Goal: Check status: Check status

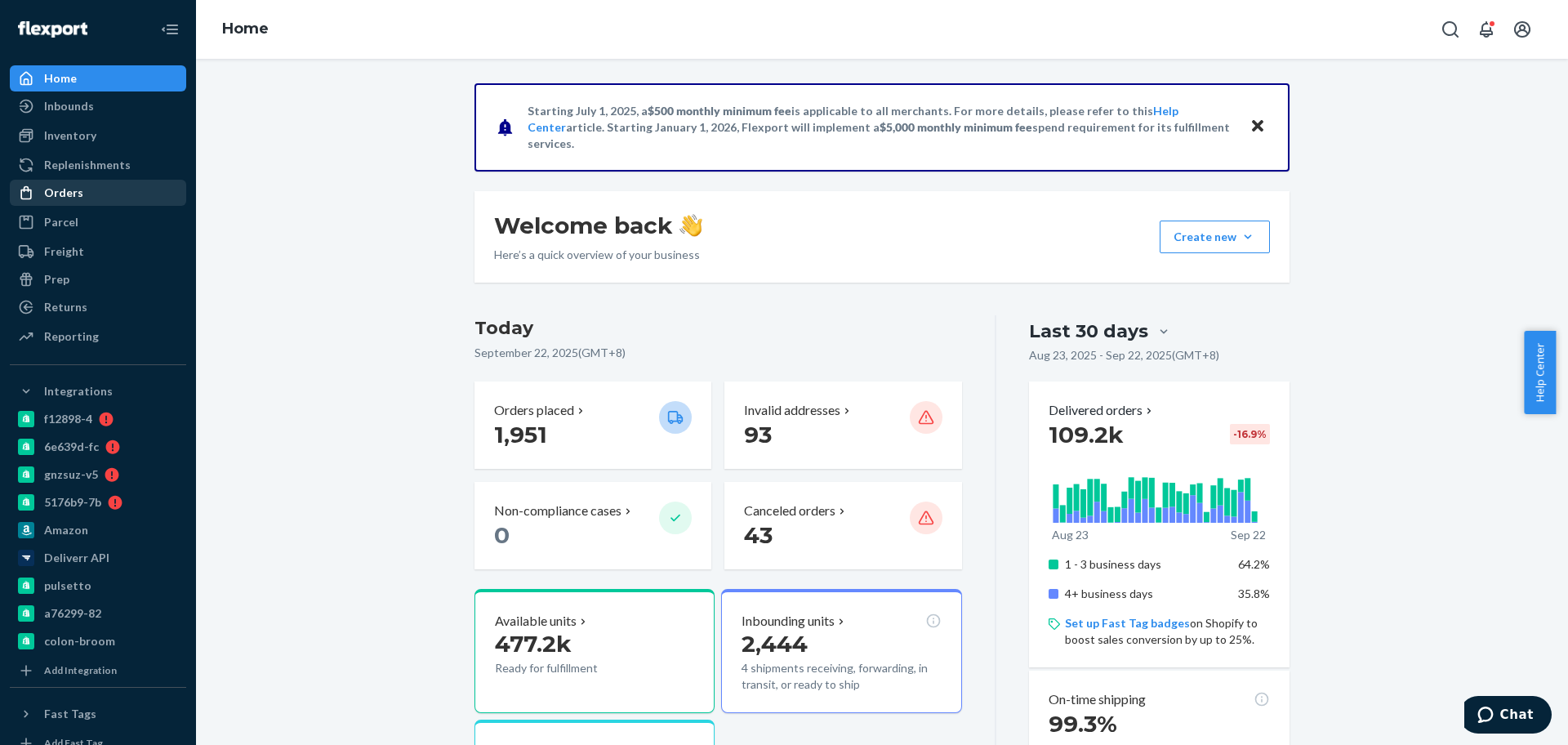
click at [129, 186] on div "Orders" at bounding box center [98, 193] width 173 height 23
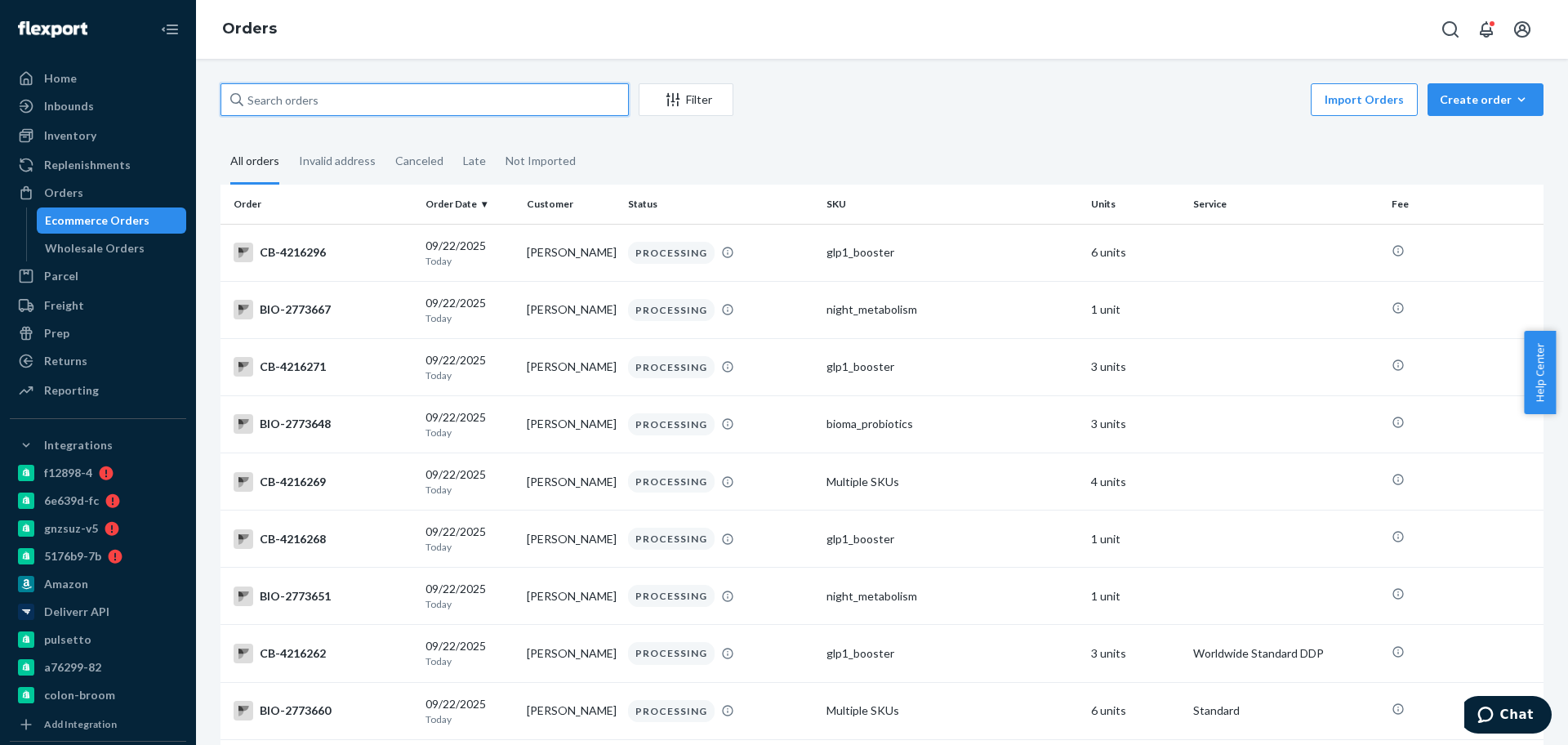
click at [564, 100] on input "text" at bounding box center [424, 99] width 408 height 33
paste input "2773965"
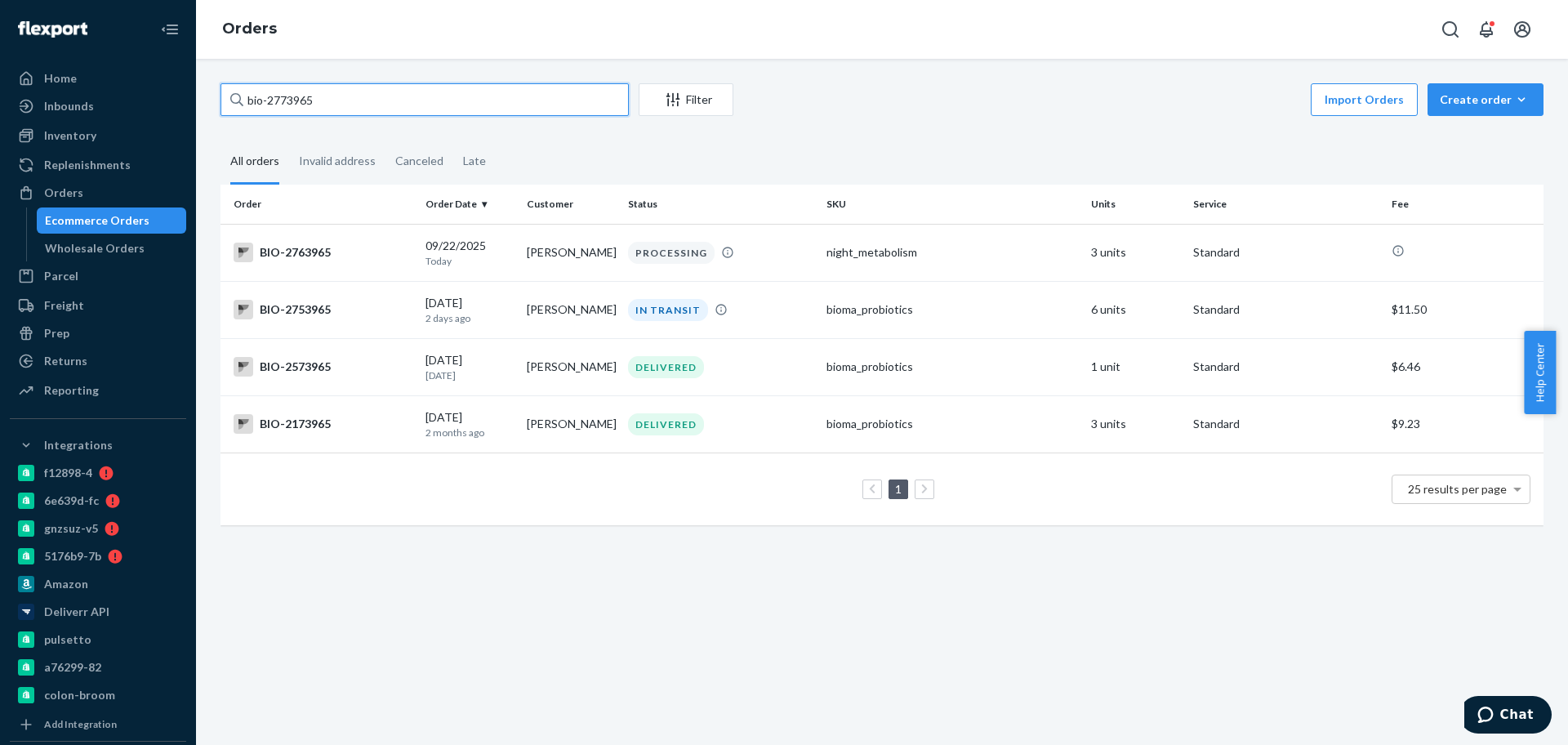
click at [511, 100] on input "bio-2773965" at bounding box center [424, 99] width 408 height 33
click at [510, 100] on input "bio-2773965" at bounding box center [424, 99] width 408 height 33
paste input "4014"
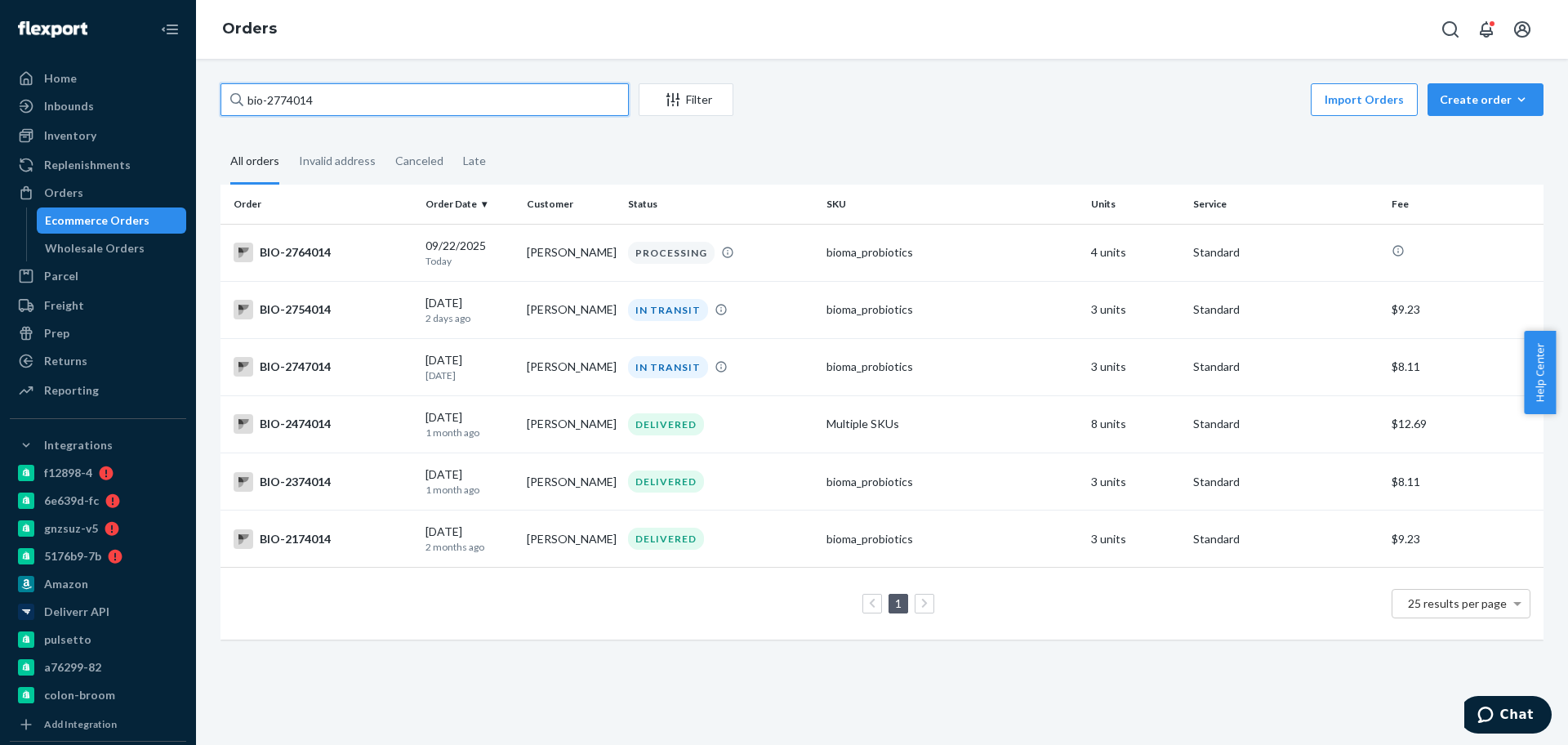
click at [364, 101] on input "bio-2774014" at bounding box center [424, 99] width 408 height 33
paste input "3971"
click at [332, 102] on input "bio-2773971" at bounding box center [424, 99] width 408 height 33
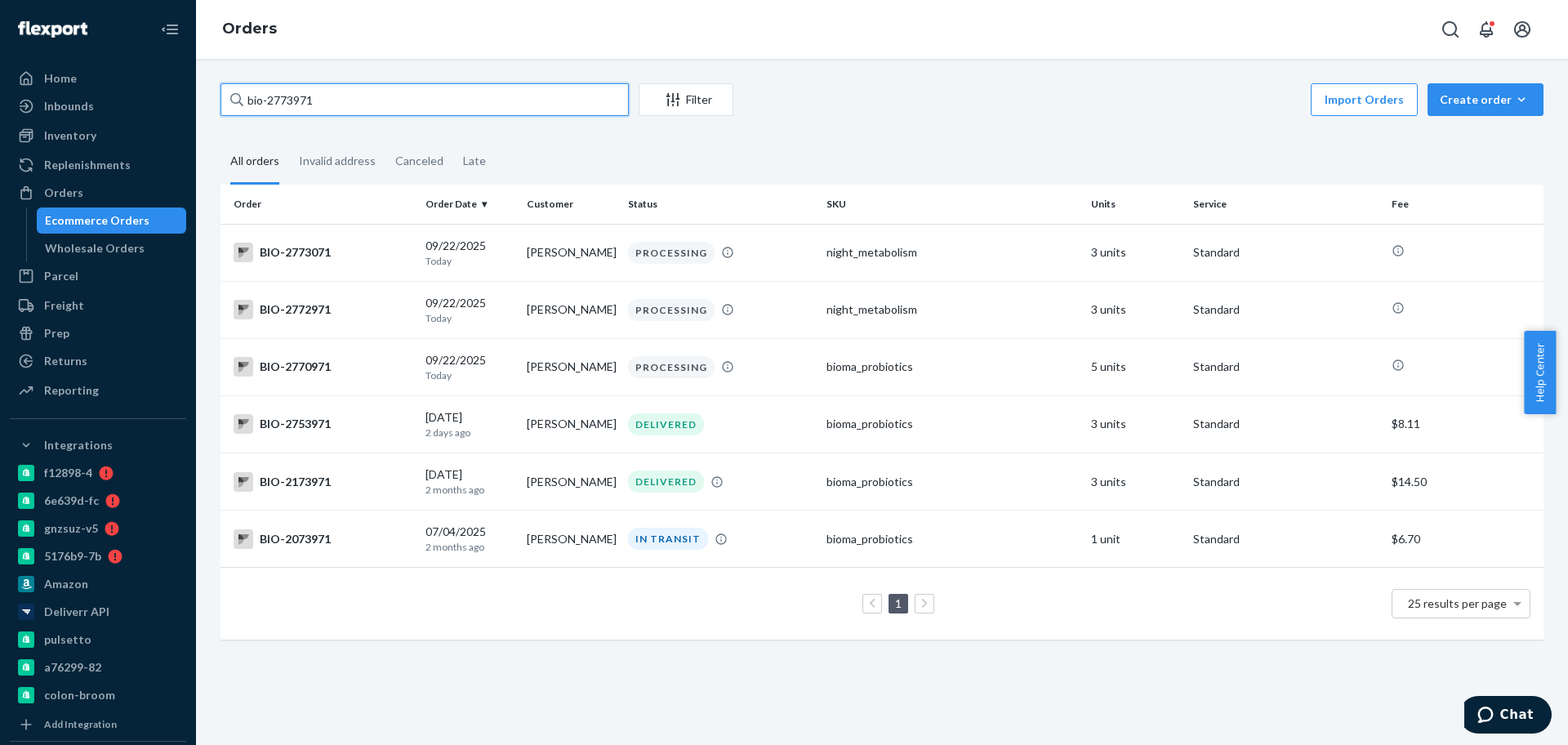
paste input "66615"
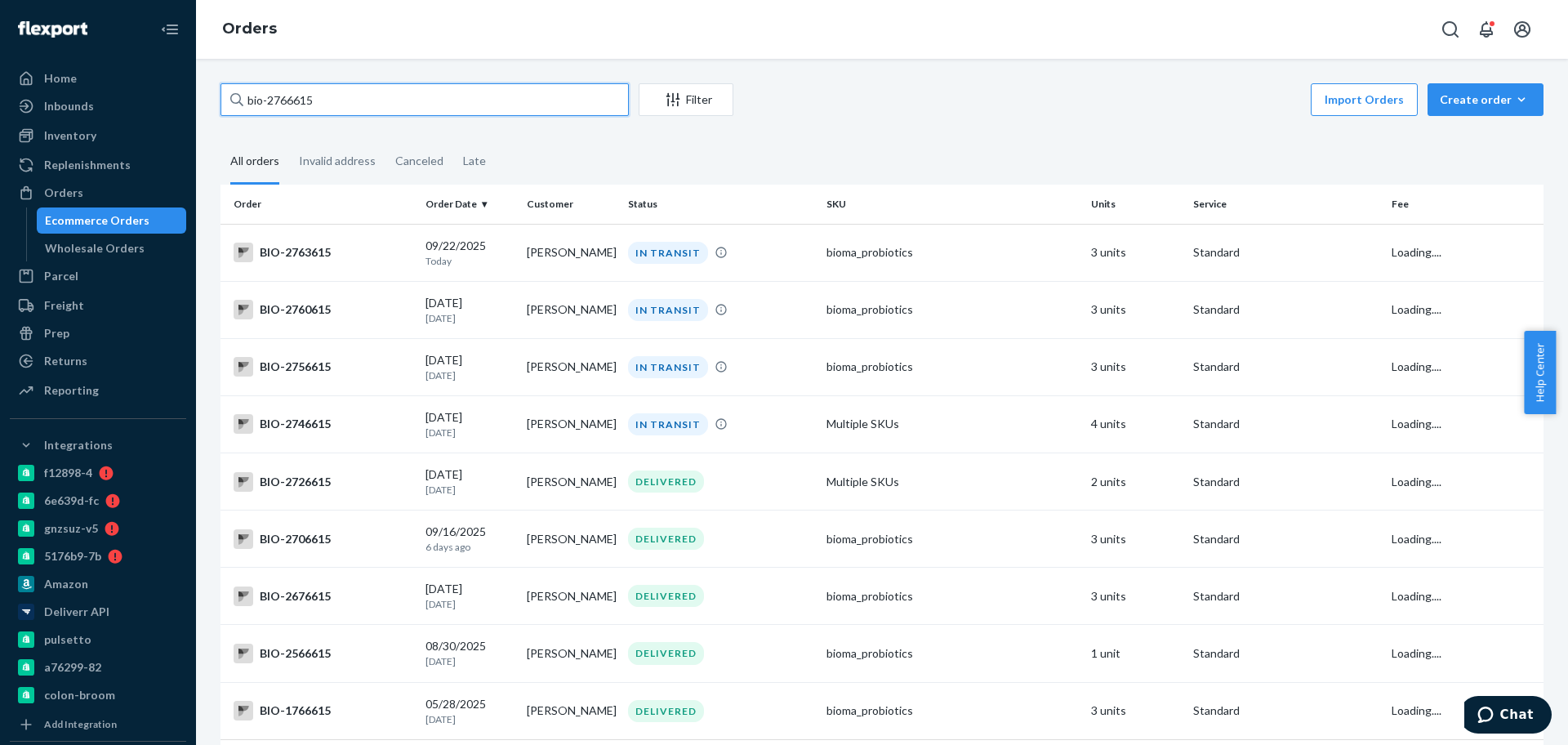
click at [267, 110] on input "bio-2766615" at bounding box center [424, 99] width 408 height 33
click at [395, 112] on input "bio- 2766615" at bounding box center [424, 99] width 408 height 33
click at [411, 108] on input "bio- 2766615" at bounding box center [424, 99] width 408 height 33
click at [413, 96] on input "bio- 2766615" at bounding box center [424, 99] width 408 height 33
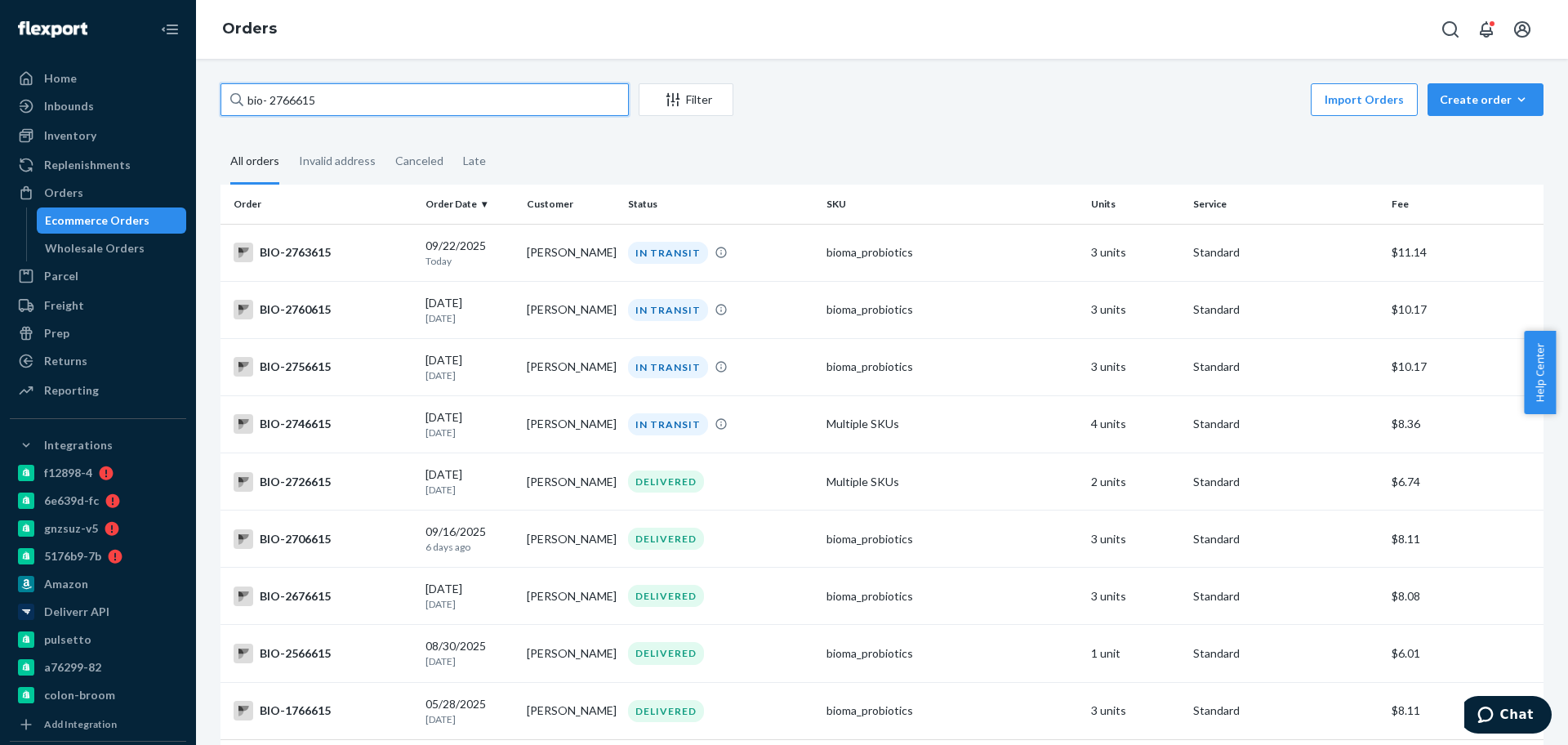
paste input "7722"
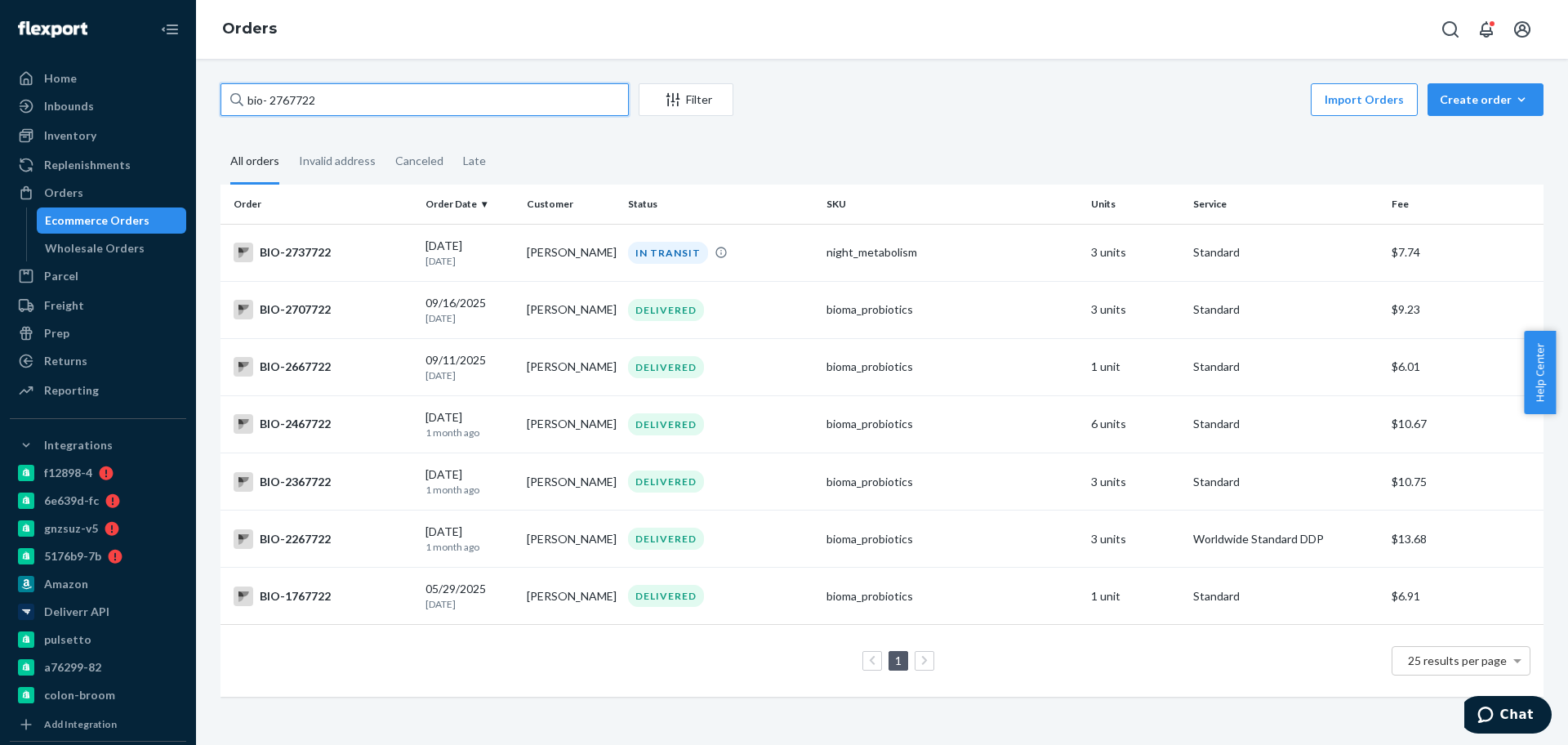
click at [303, 88] on input "bio- 2767722" at bounding box center [424, 99] width 408 height 33
drag, startPoint x: 306, startPoint y: 76, endPoint x: 286, endPoint y: 105, distance: 35.2
click at [286, 105] on input "bio- 2767722" at bounding box center [424, 99] width 408 height 33
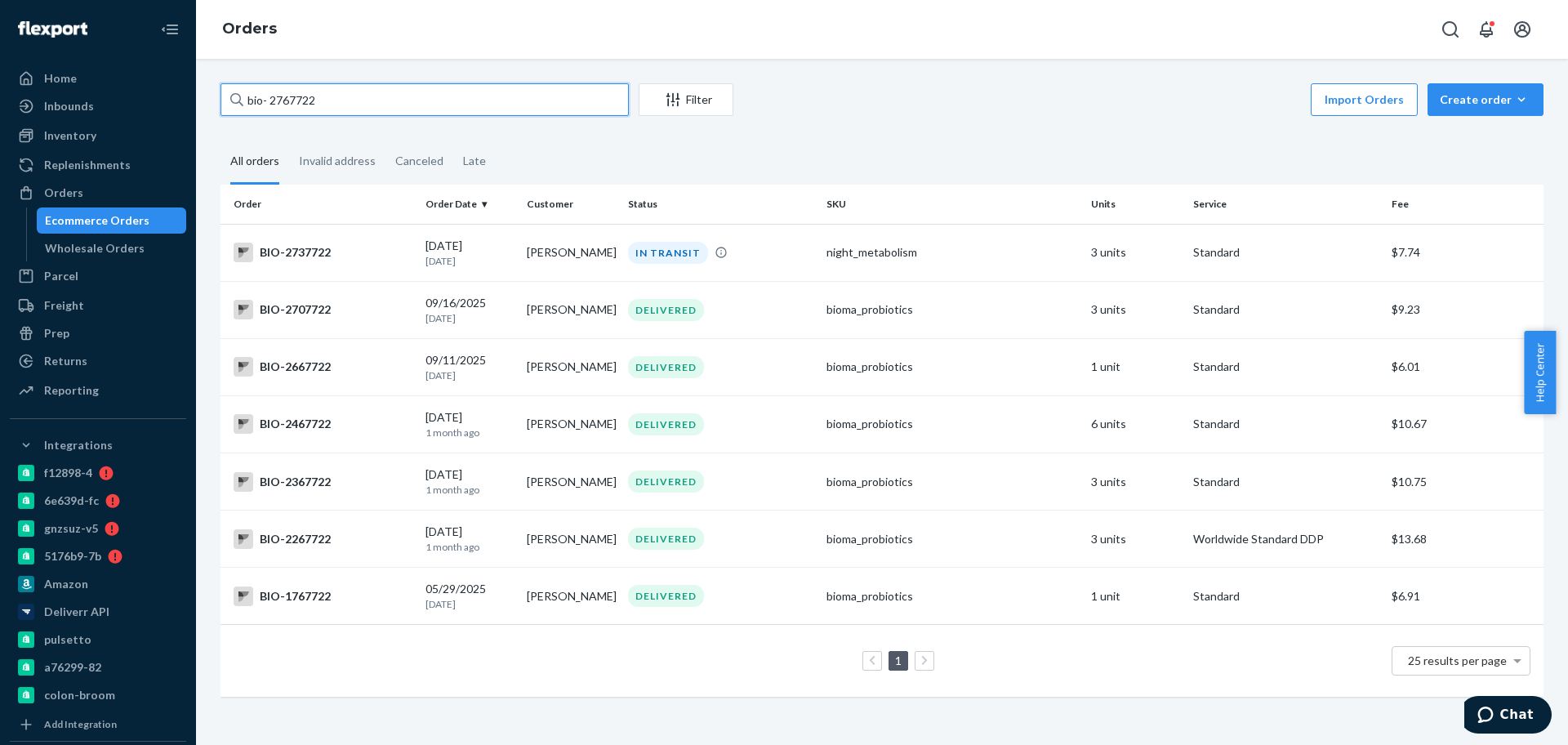
paste input "644330"
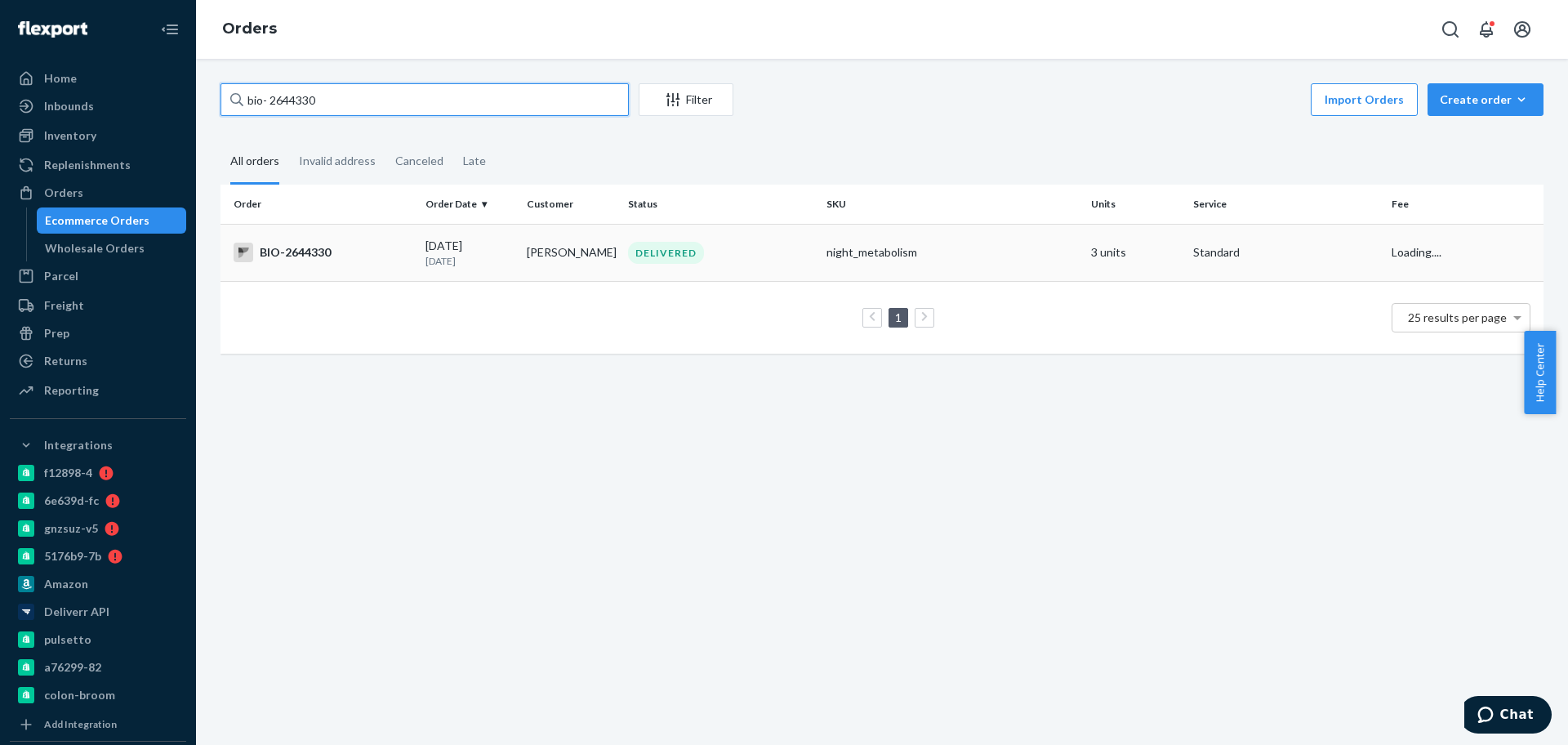
type input "bio- 2644330"
click at [646, 263] on div "DELIVERED" at bounding box center [665, 253] width 76 height 22
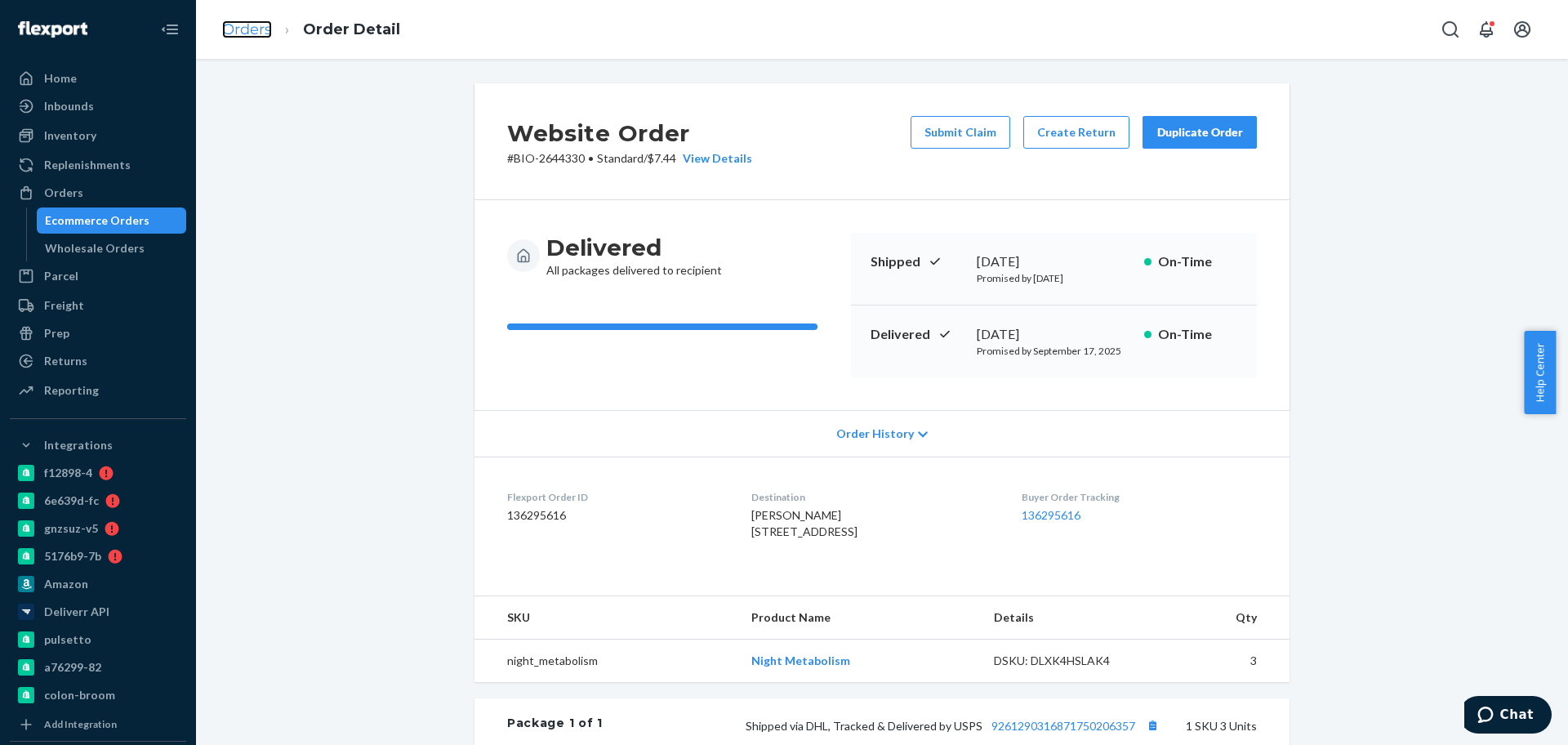
click at [254, 21] on link "Orders" at bounding box center [247, 29] width 50 height 18
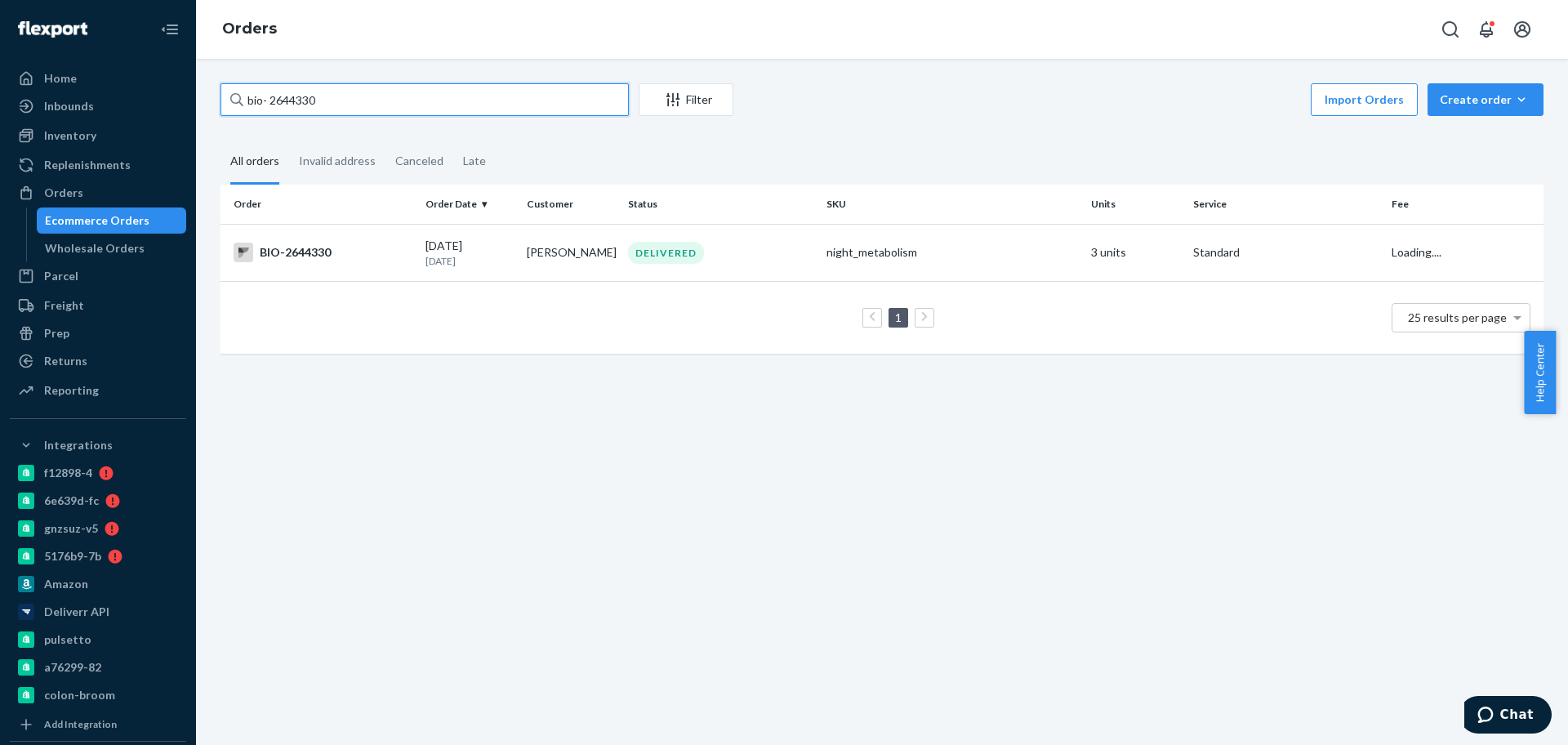
click at [299, 102] on input "bio- 2644330" at bounding box center [424, 99] width 408 height 33
paste input "1596077"
type input "bio- 1596077"
click at [430, 258] on p "4 months ago" at bounding box center [469, 261] width 88 height 14
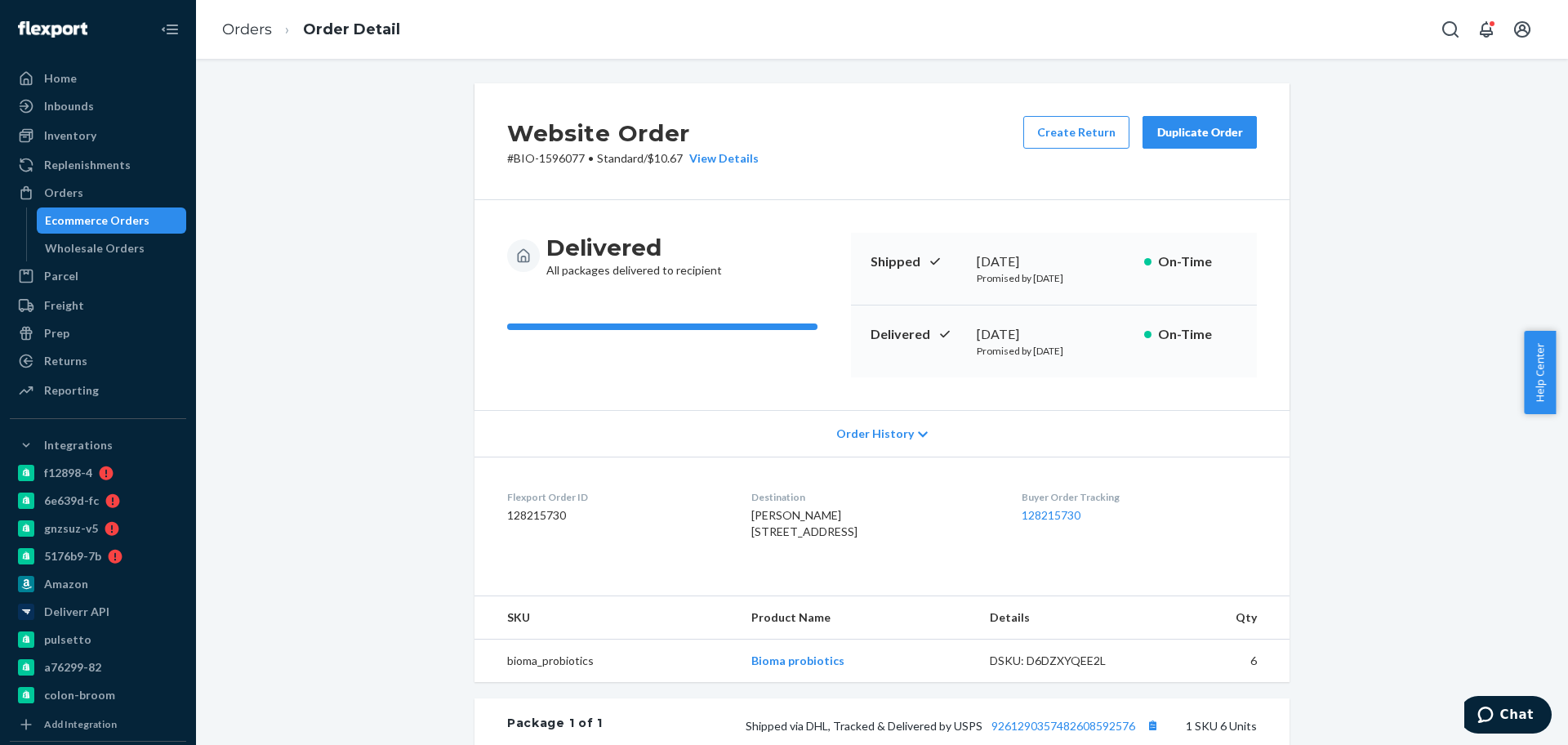
drag, startPoint x: 1067, startPoint y: 336, endPoint x: 970, endPoint y: 336, distance: 97.0
click at [977, 336] on div "[DATE]" at bounding box center [1054, 334] width 154 height 19
copy div "[DATE]"
click at [236, 33] on link "Orders" at bounding box center [247, 29] width 50 height 18
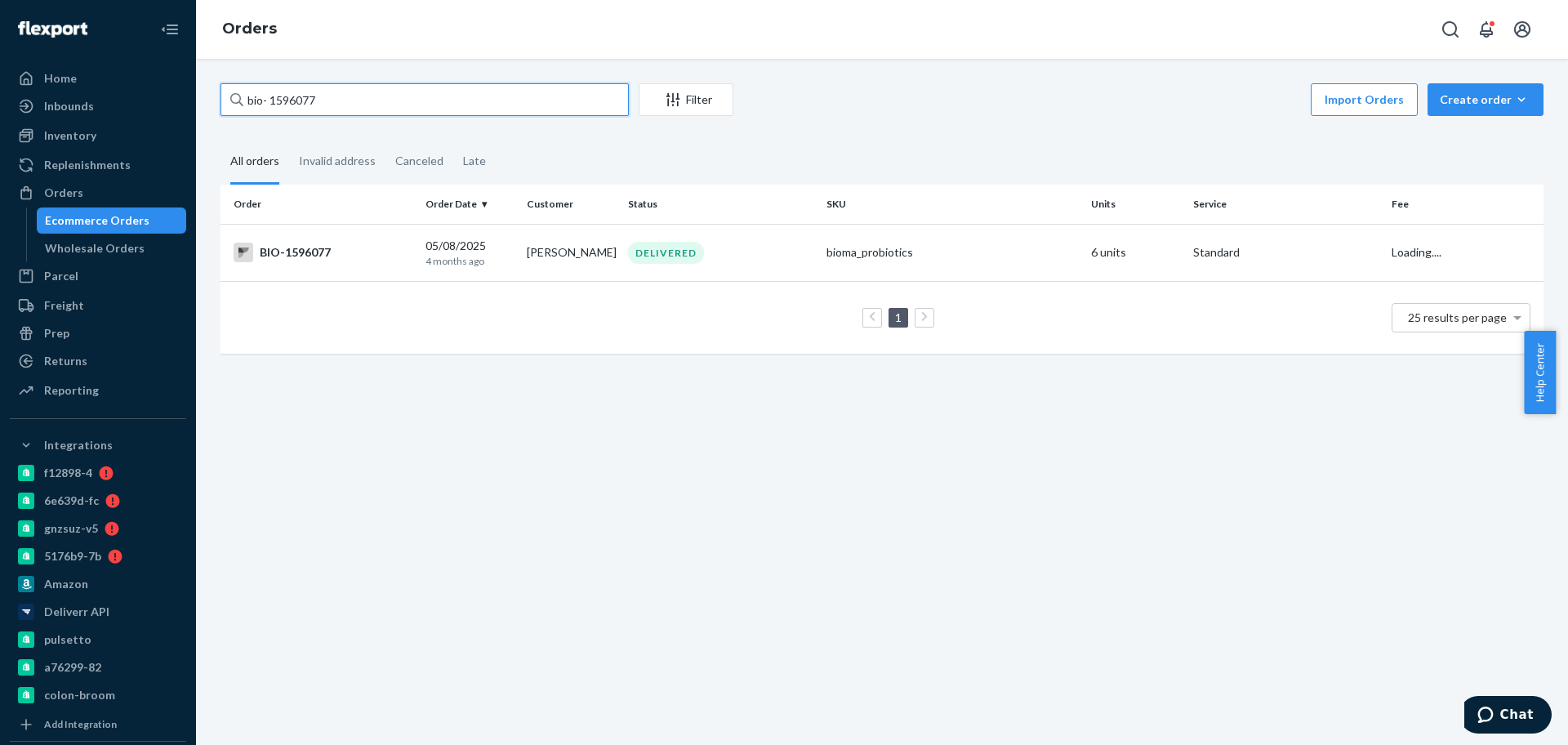
click at [297, 108] on input "bio- 1596077" at bounding box center [424, 99] width 408 height 33
click at [296, 108] on input "bio- 1596077" at bounding box center [424, 99] width 408 height 33
paste input "2765241"
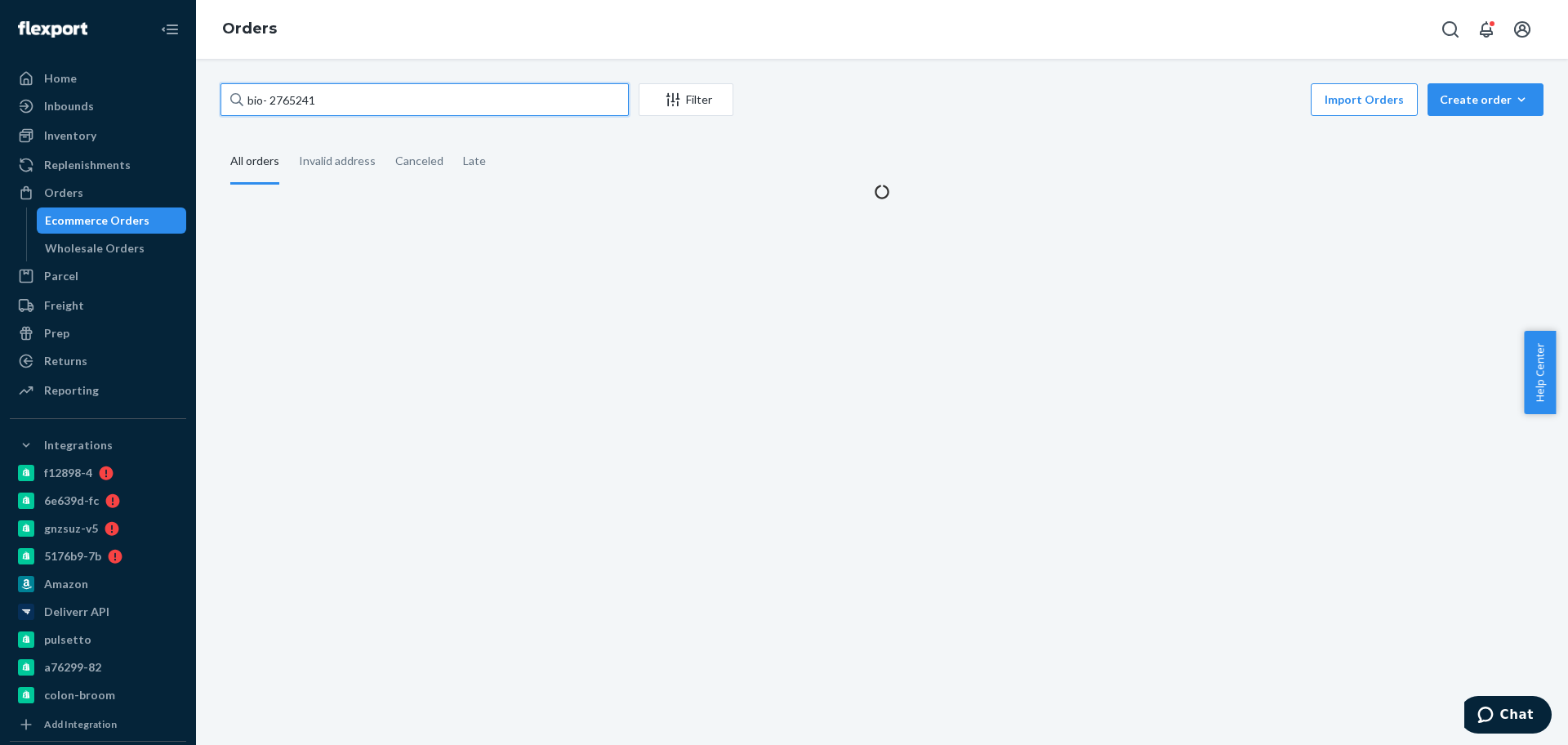
click at [271, 96] on input "bio- 2765241" at bounding box center [424, 99] width 408 height 33
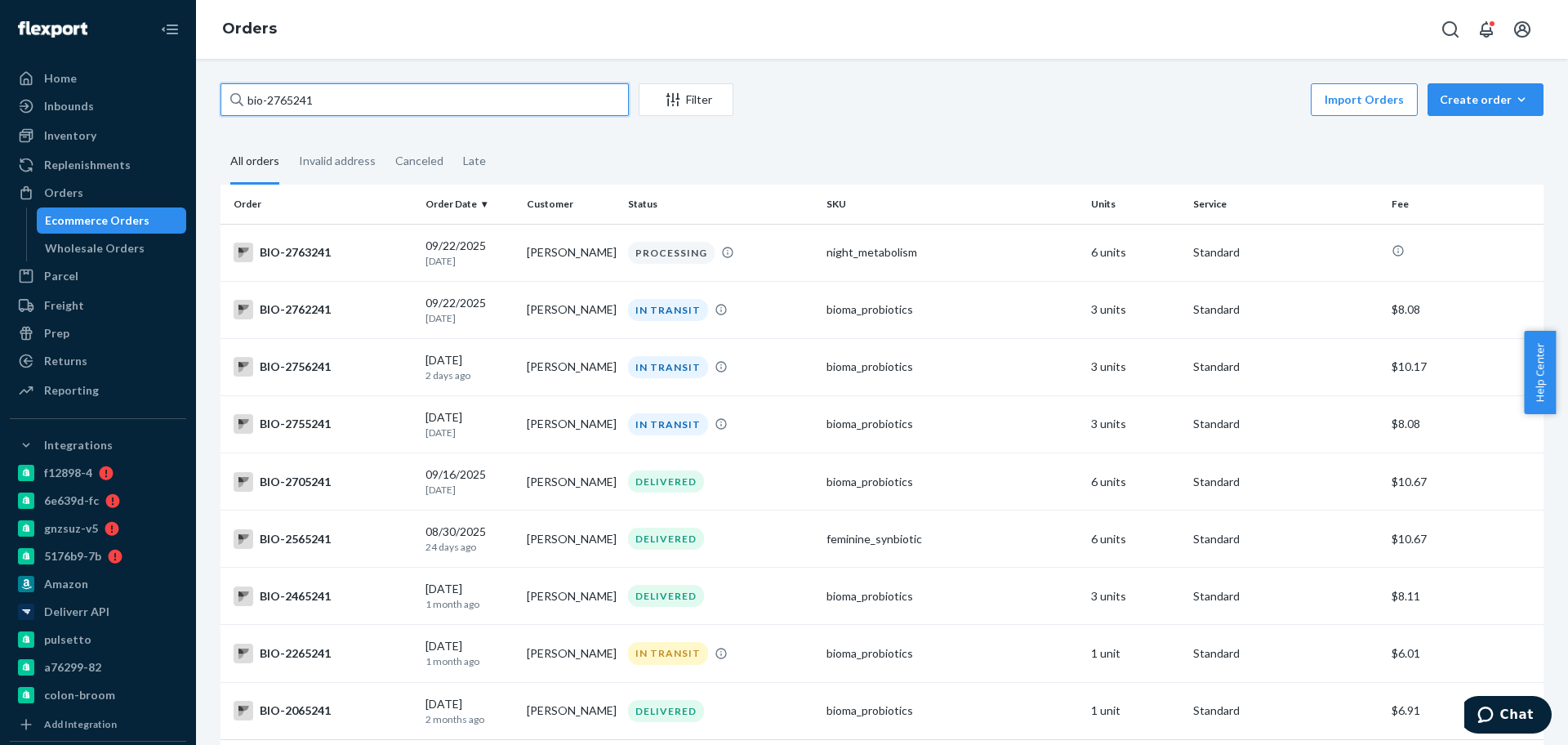
click at [322, 88] on input "bio-2765241" at bounding box center [424, 99] width 408 height 33
click at [321, 87] on input "bio-2765241" at bounding box center [424, 99] width 408 height 33
click at [296, 91] on input "bio-2765241" at bounding box center [424, 99] width 408 height 33
click at [293, 91] on input "bio-2765241" at bounding box center [424, 99] width 408 height 33
click at [292, 103] on input "bio-2765241" at bounding box center [424, 99] width 408 height 33
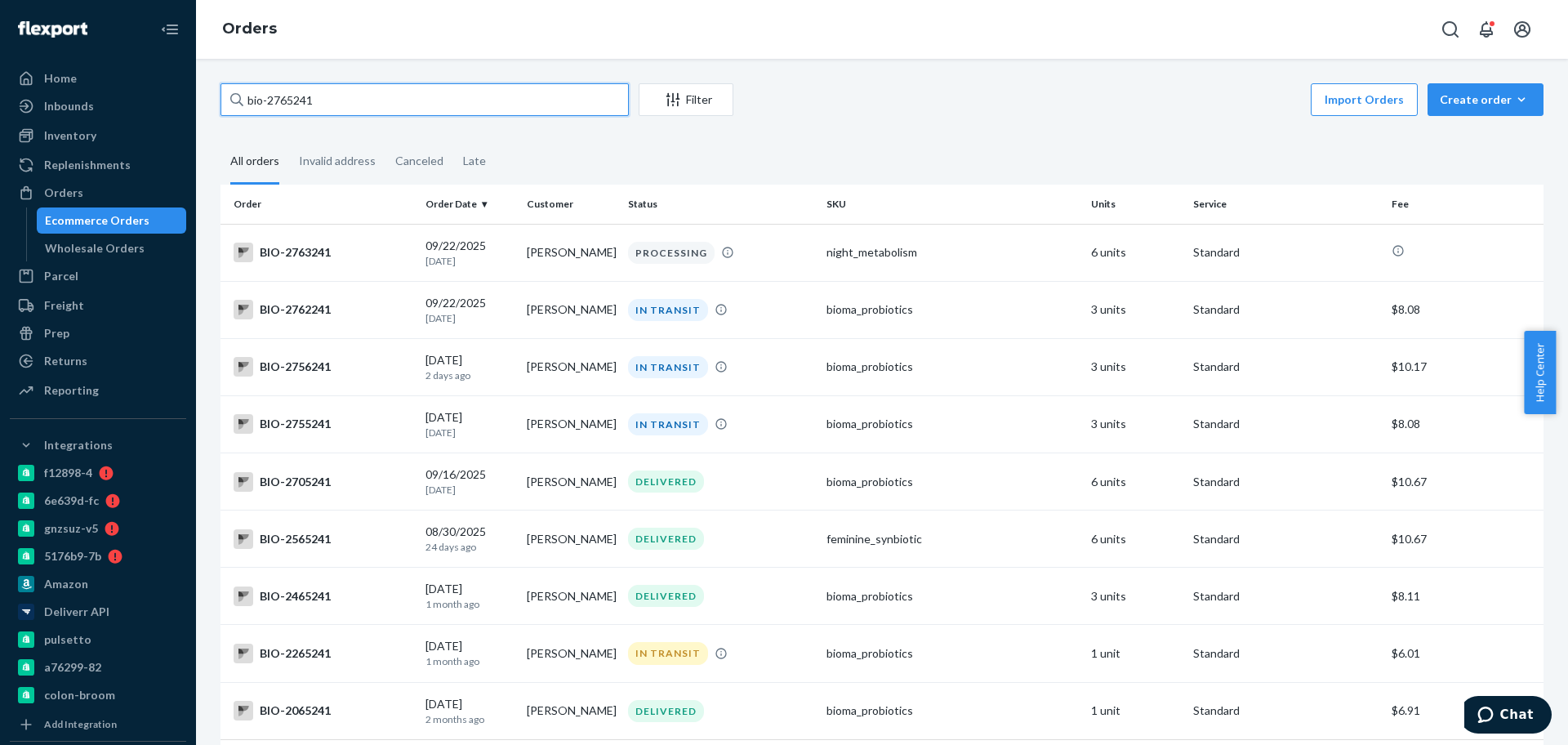
click at [288, 103] on input "bio-2765241" at bounding box center [424, 99] width 408 height 33
click at [292, 102] on input "bio-2765241" at bounding box center [424, 99] width 408 height 33
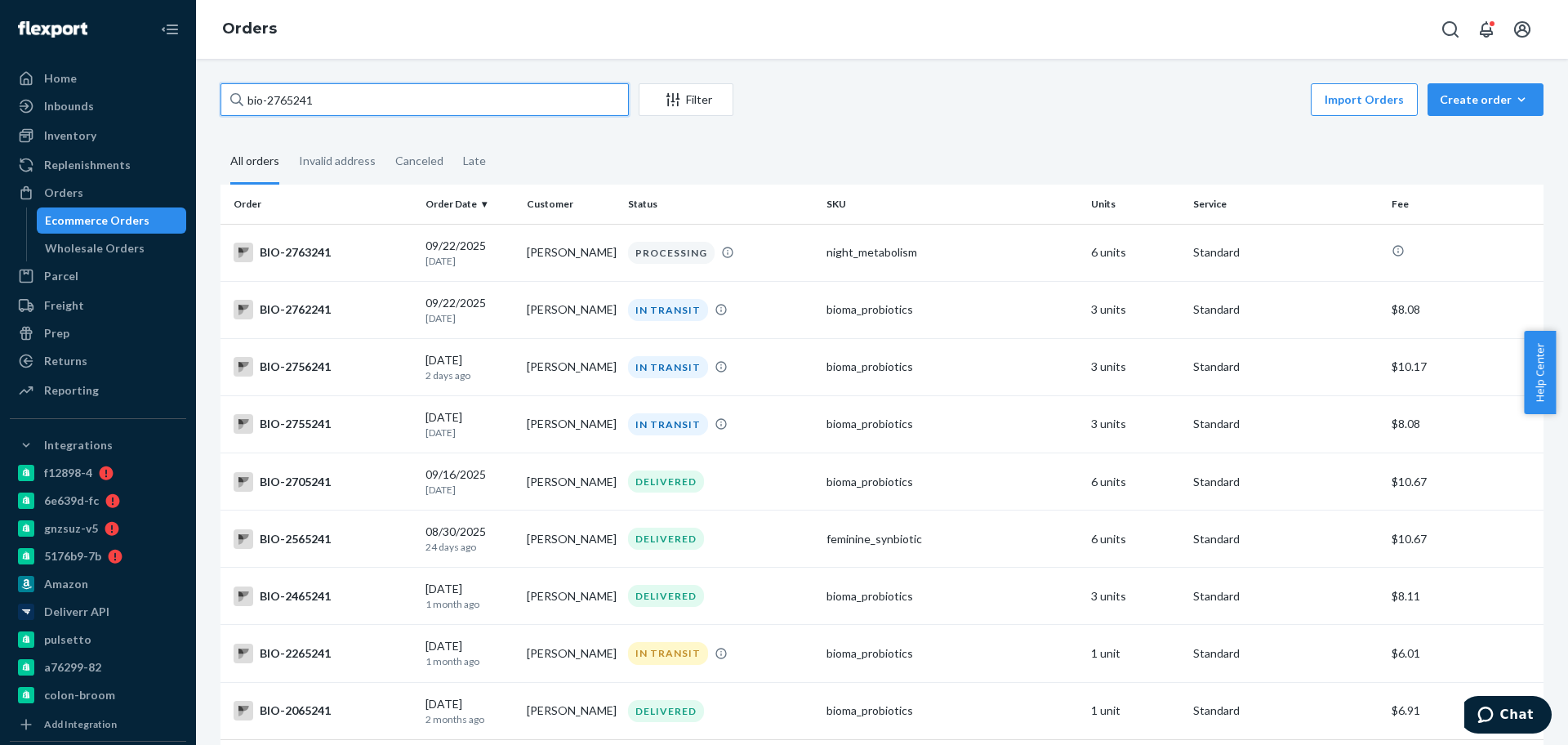
click at [294, 102] on input "bio-2765241" at bounding box center [424, 99] width 408 height 33
click at [263, 107] on input "bio-2765241" at bounding box center [424, 99] width 408 height 33
drag, startPoint x: 271, startPoint y: 96, endPoint x: 376, endPoint y: 98, distance: 105.0
click at [376, 98] on input "bio-2765241" at bounding box center [424, 99] width 408 height 33
paste input "75188"
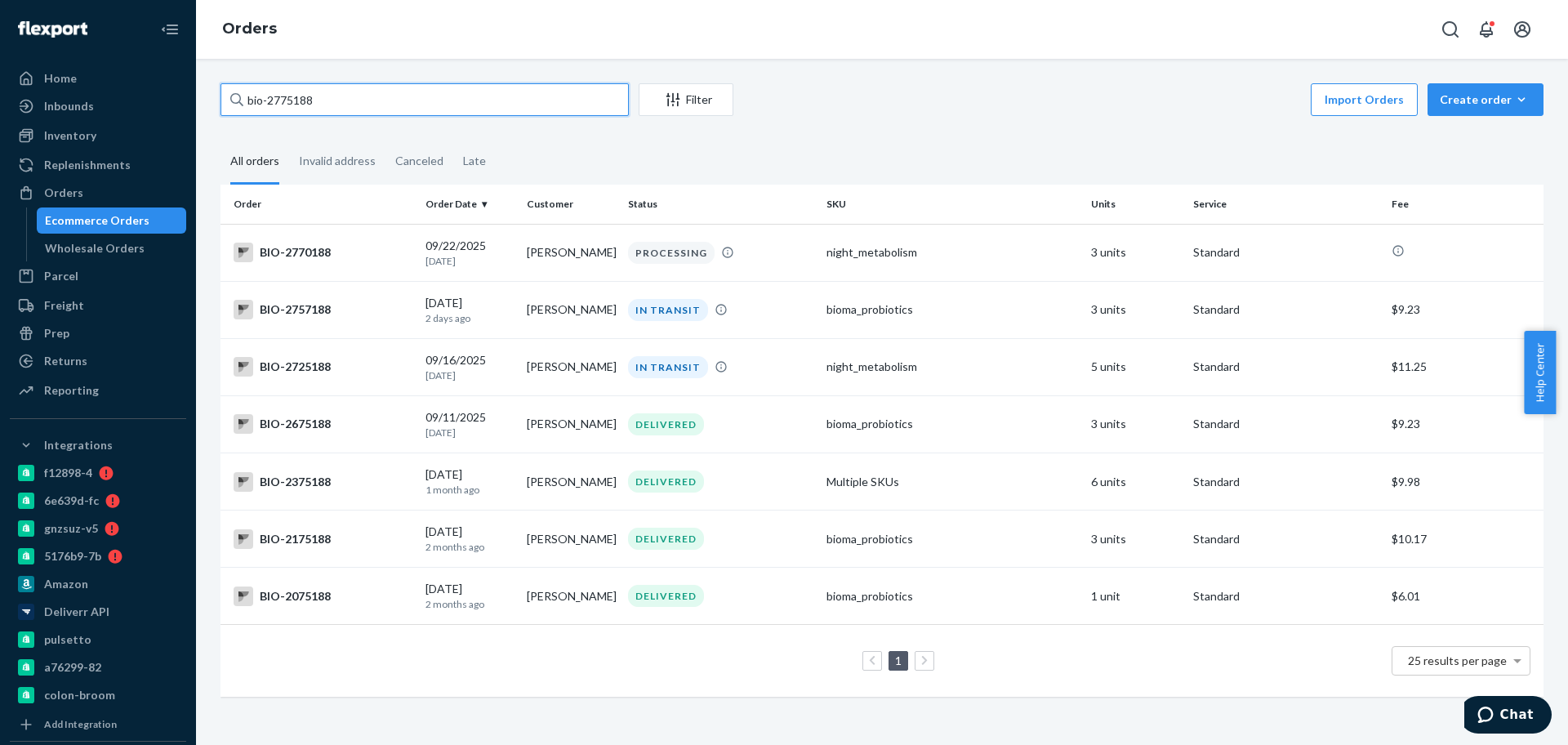
click at [265, 90] on input "bio-2775188" at bounding box center [424, 99] width 408 height 33
click at [492, 96] on input "bio- 2775188" at bounding box center [424, 99] width 408 height 33
click at [492, 90] on input "bio- 2775188" at bounding box center [424, 99] width 408 height 33
click at [291, 101] on input "bio- 2775188" at bounding box center [424, 99] width 408 height 33
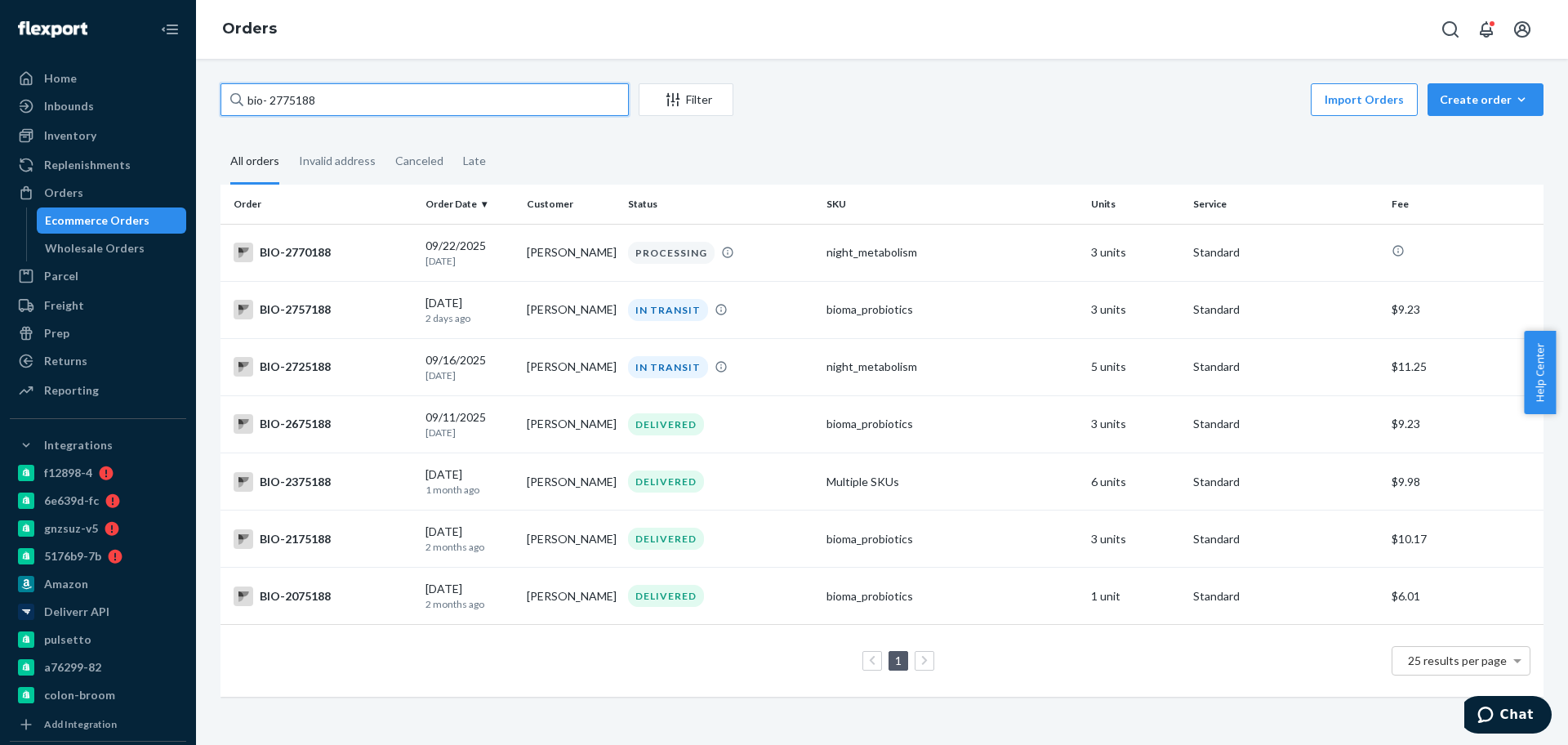
paste input "4282"
click at [298, 94] on input "bio- 2774282" at bounding box center [424, 99] width 408 height 33
paste input "58473"
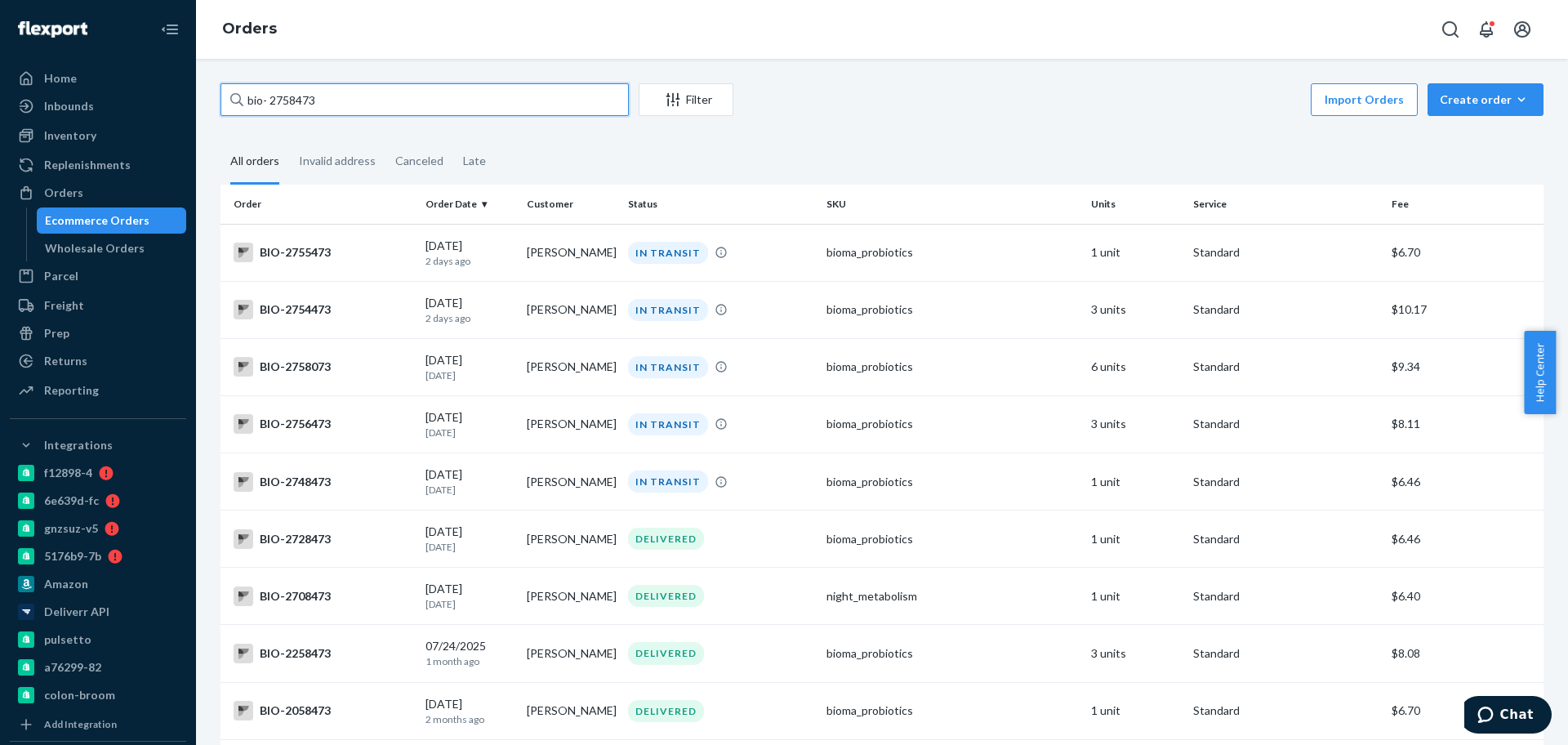
click at [464, 98] on input "bio- 2758473" at bounding box center [424, 99] width 408 height 33
click at [463, 98] on input "bio- 2758473" at bounding box center [424, 99] width 408 height 33
paste input "67"
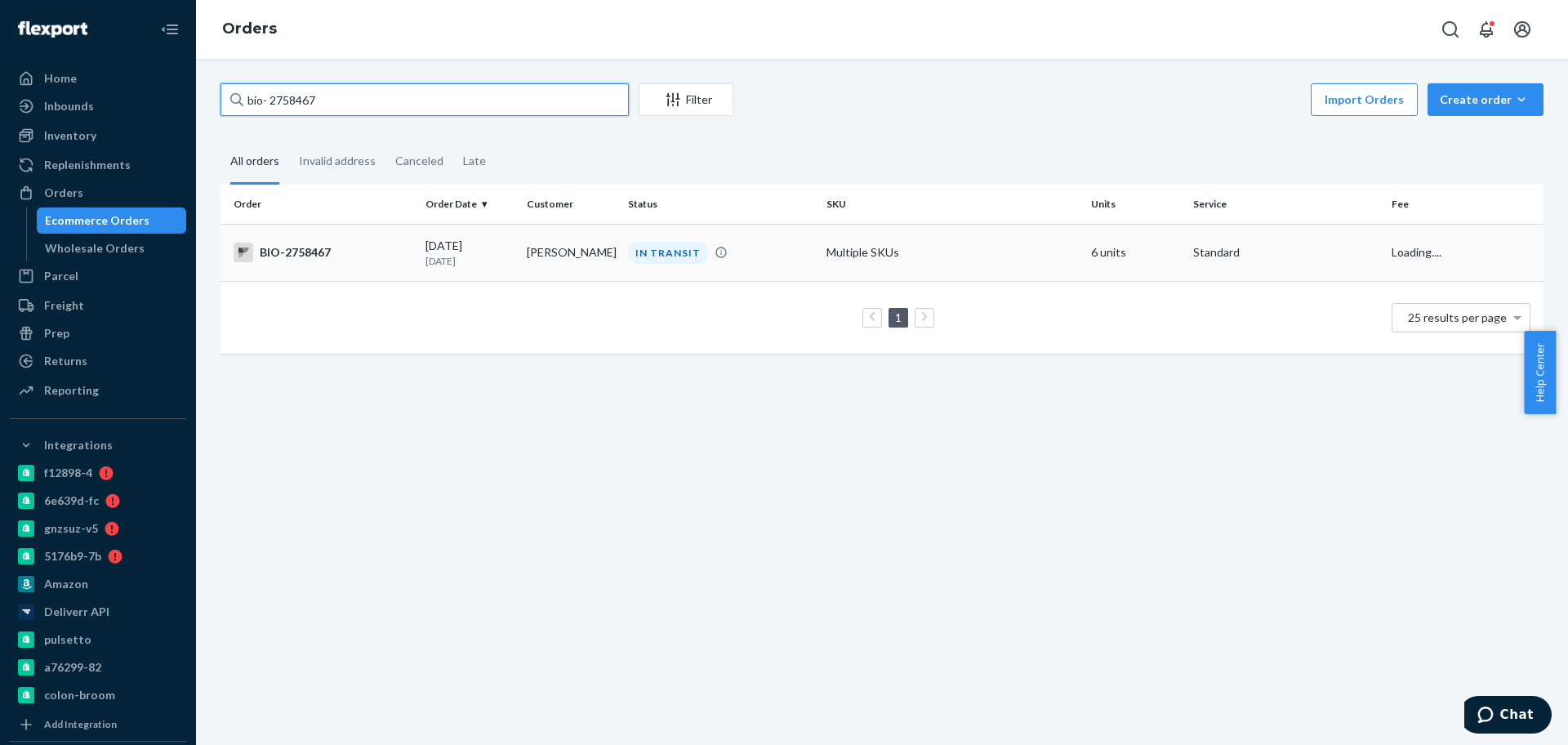
type input "bio- 2758467"
click at [514, 236] on td "[DATE] [DATE]" at bounding box center [469, 253] width 101 height 57
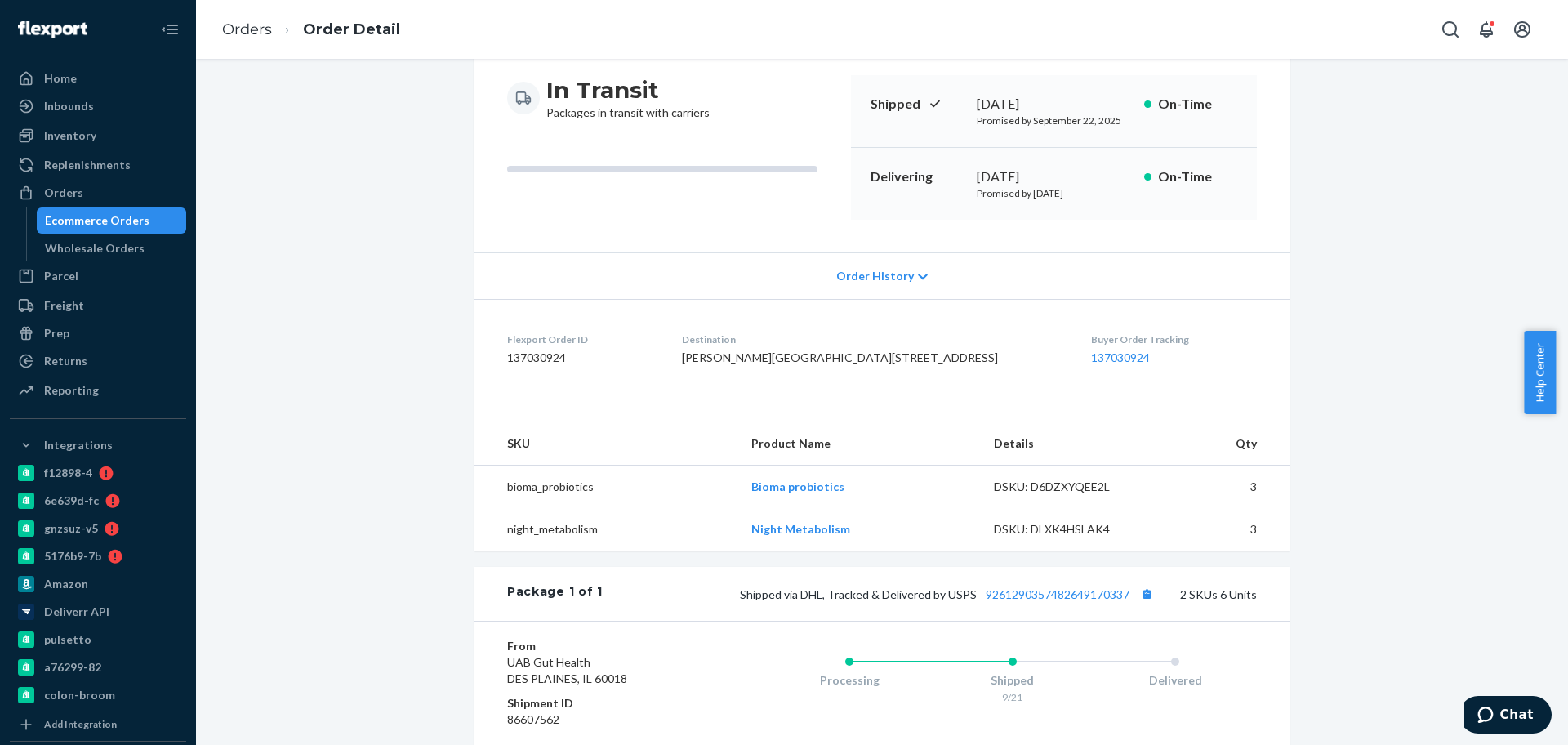
scroll to position [306, 0]
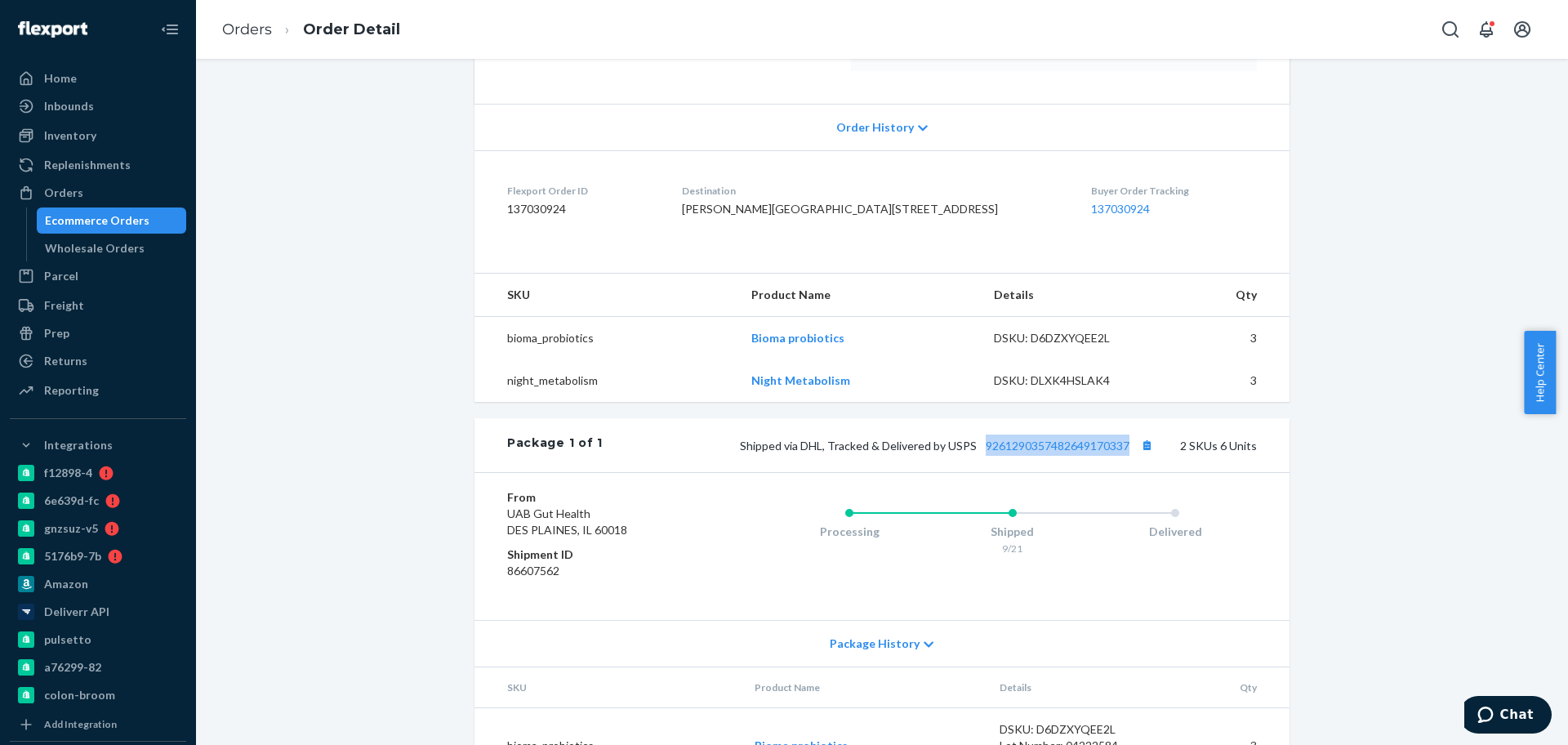
drag, startPoint x: 977, startPoint y: 506, endPoint x: 1123, endPoint y: 511, distance: 146.1
click at [1130, 473] on div "Package 1 of 1 Shipped via DHL, Tracked & Delivered by USPS 9261290357482649170…" at bounding box center [881, 445] width 815 height 54
copy link "9261290357482649170337"
click at [270, 21] on link "Orders" at bounding box center [247, 29] width 50 height 18
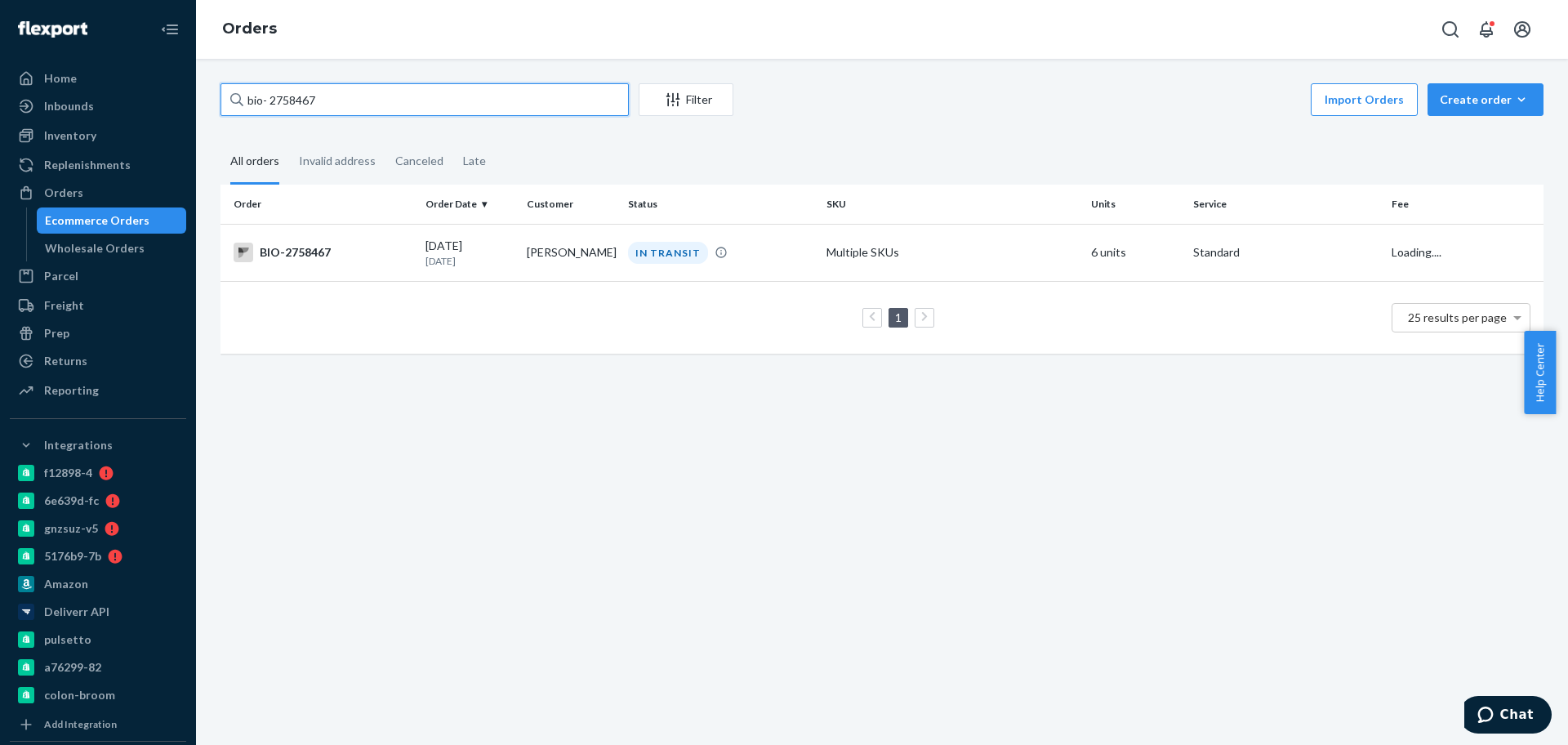
click at [291, 97] on input "bio- 2758467" at bounding box center [424, 99] width 408 height 33
paste input "9565"
type input "bio- 2759565"
drag, startPoint x: 524, startPoint y: 258, endPoint x: 350, endPoint y: 230, distance: 176.2
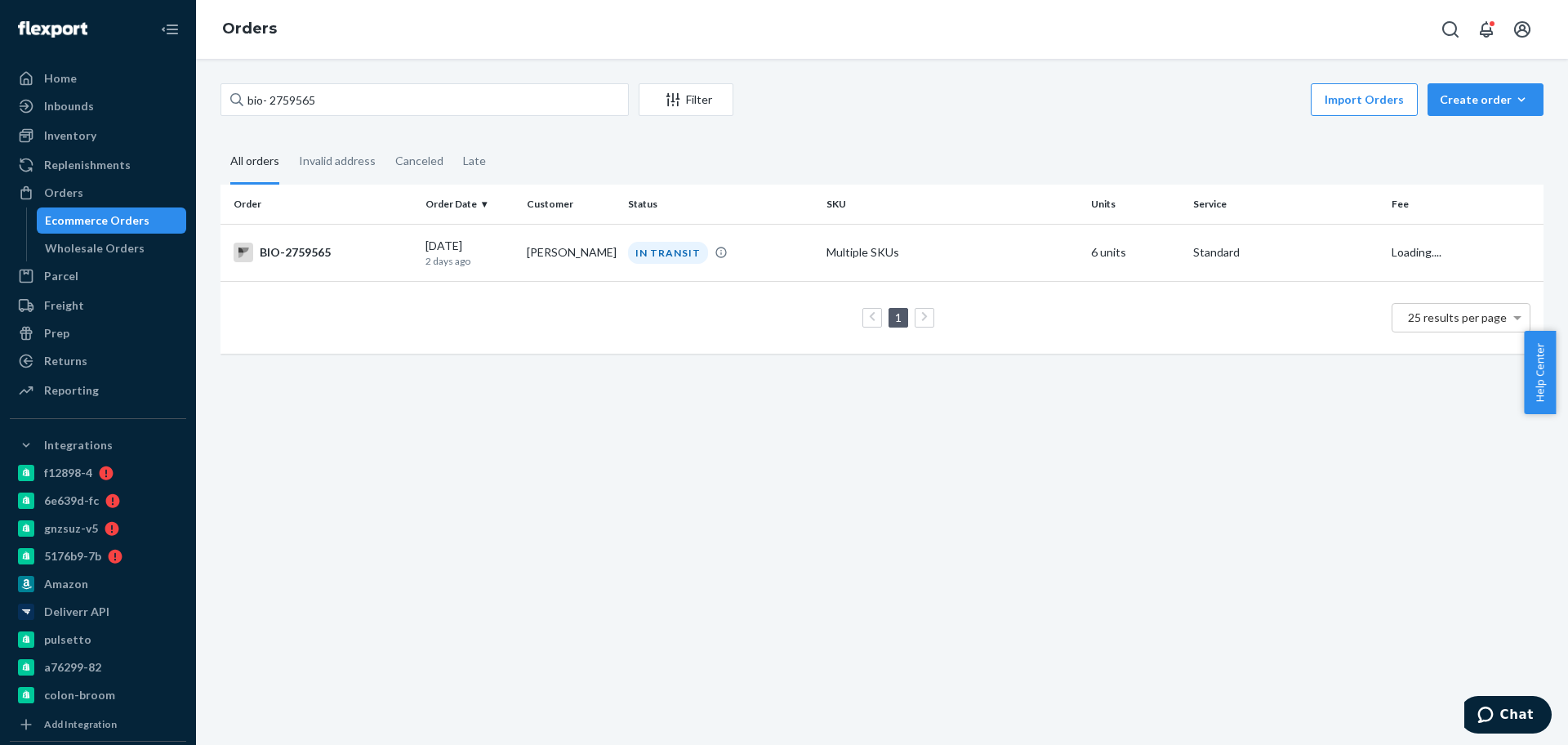
click at [521, 260] on td "[PERSON_NAME]" at bounding box center [571, 253] width 101 height 57
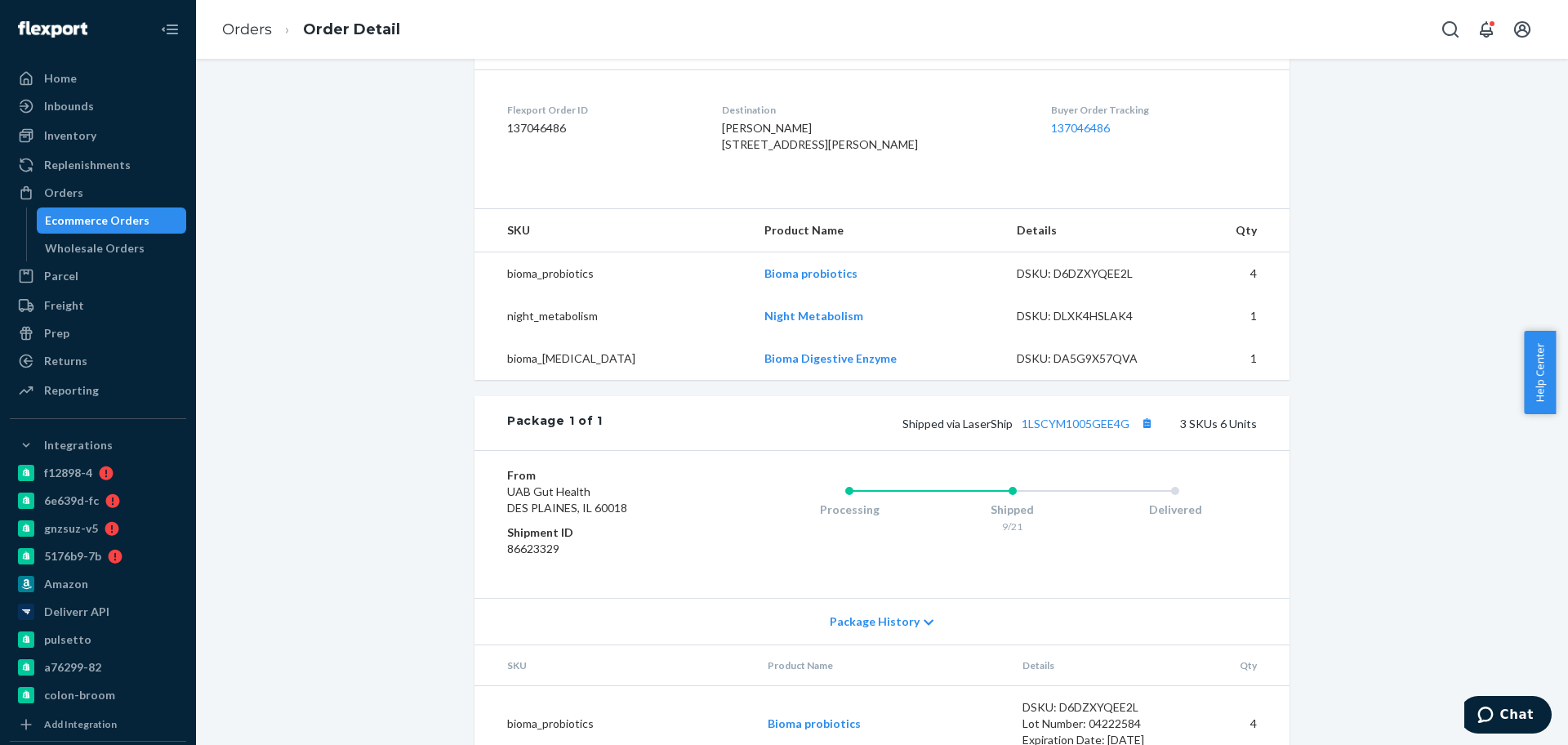
scroll to position [408, 0]
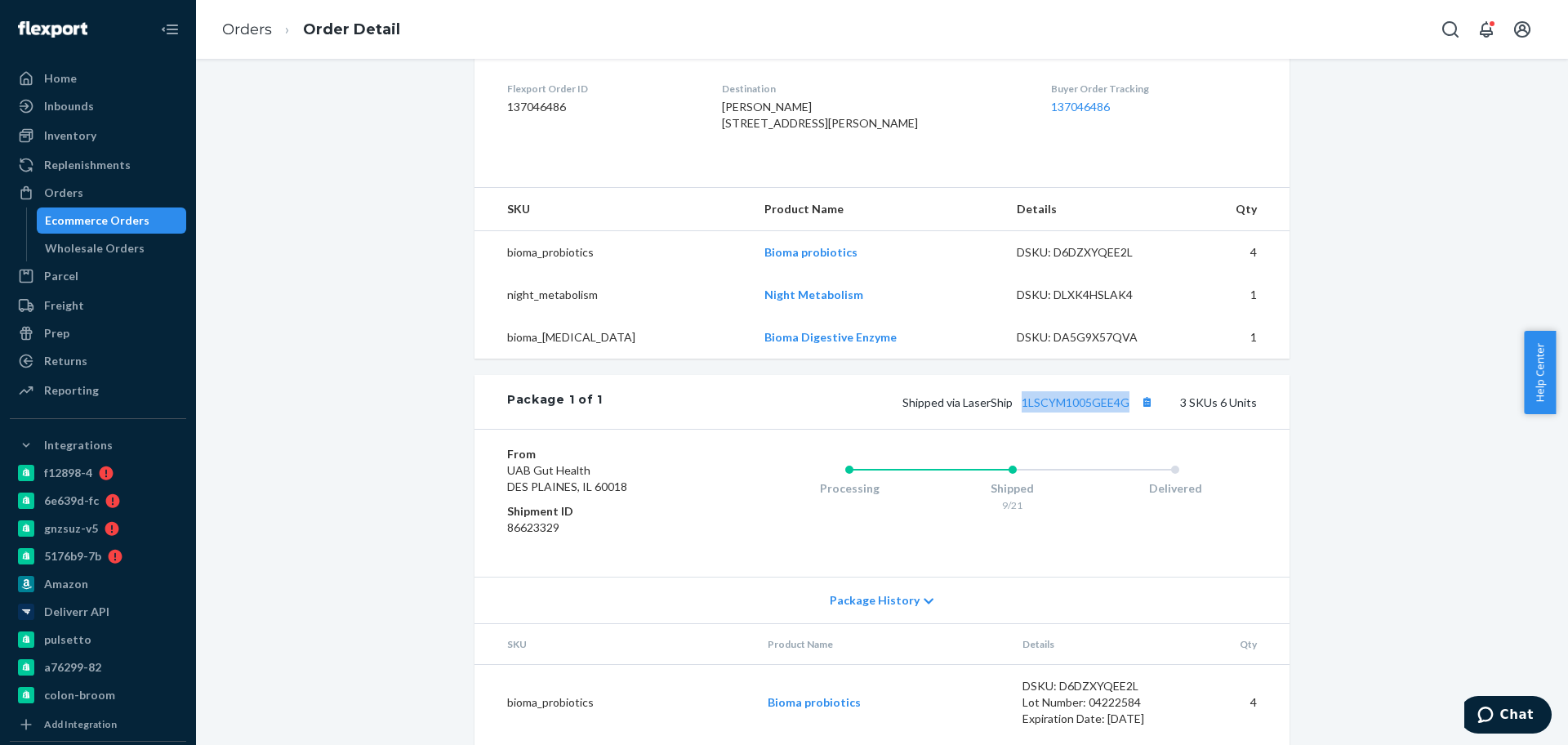
drag, startPoint x: 1012, startPoint y: 445, endPoint x: 1122, endPoint y: 458, distance: 110.8
click at [1122, 429] on div "Package 1 of 1 Shipped via LaserShip 1LSCYM1005GEE4G 3 SKUs 6 Units" at bounding box center [881, 402] width 815 height 54
copy link "1LSCYM1005GEE4G"
